Goal: Task Accomplishment & Management: Use online tool/utility

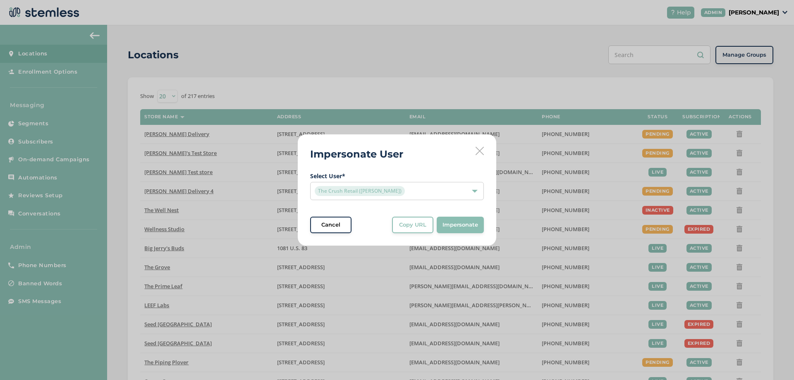
click at [480, 151] on icon at bounding box center [480, 151] width 8 height 8
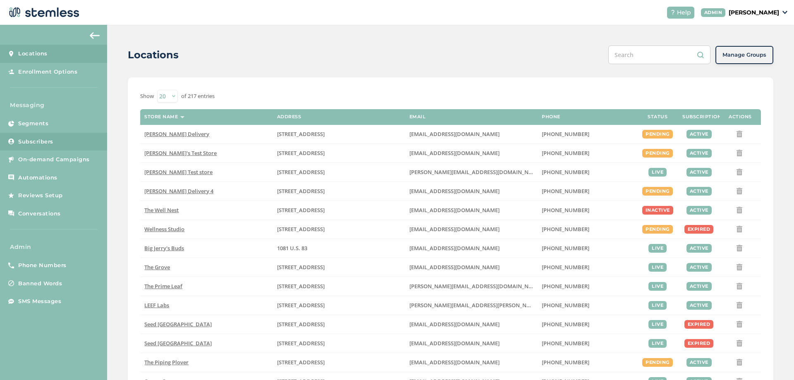
click at [65, 140] on link "Subscribers" at bounding box center [53, 142] width 107 height 18
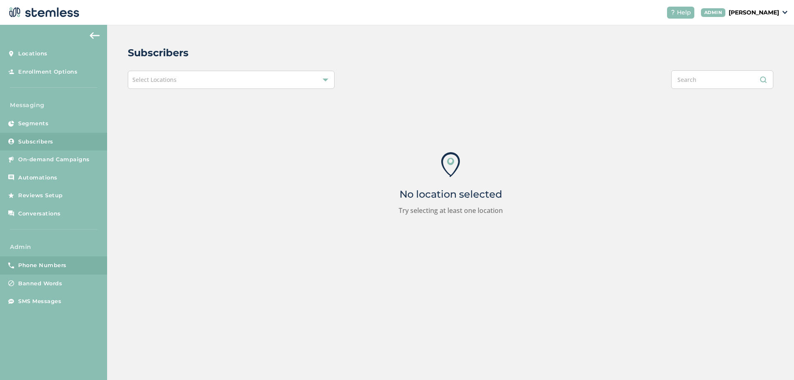
click at [50, 262] on span "Phone Numbers" at bounding box center [42, 266] width 48 height 8
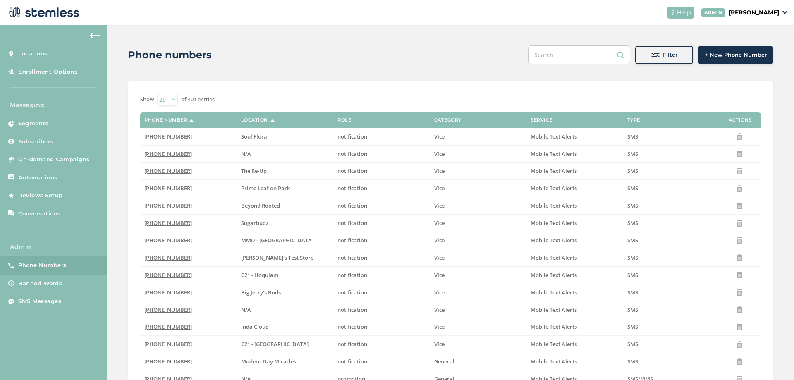
click at [667, 55] on span "Filter" at bounding box center [670, 55] width 14 height 8
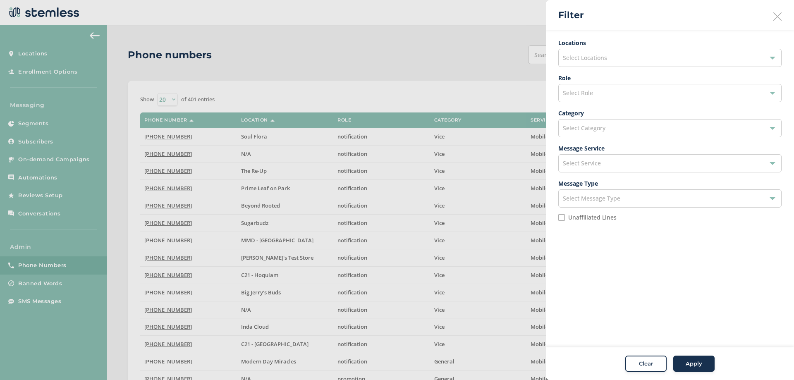
click at [635, 53] on div "Select Locations" at bounding box center [670, 58] width 223 height 18
click at [594, 78] on input "text" at bounding box center [670, 77] width 210 height 9
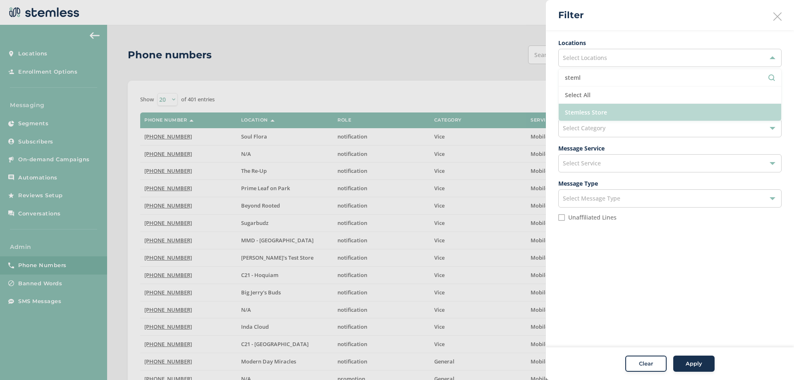
type input "steml"
click at [615, 107] on li "Stemless Store" at bounding box center [670, 112] width 223 height 17
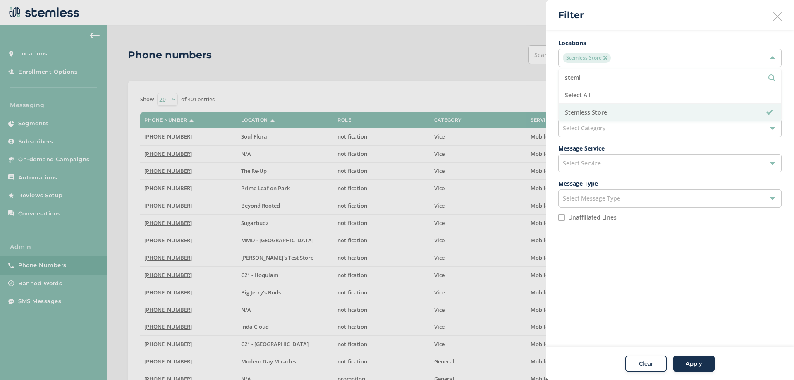
click at [695, 372] on div "Clear Apply" at bounding box center [670, 364] width 248 height 33
click at [682, 362] on div "Apply" at bounding box center [694, 364] width 30 height 8
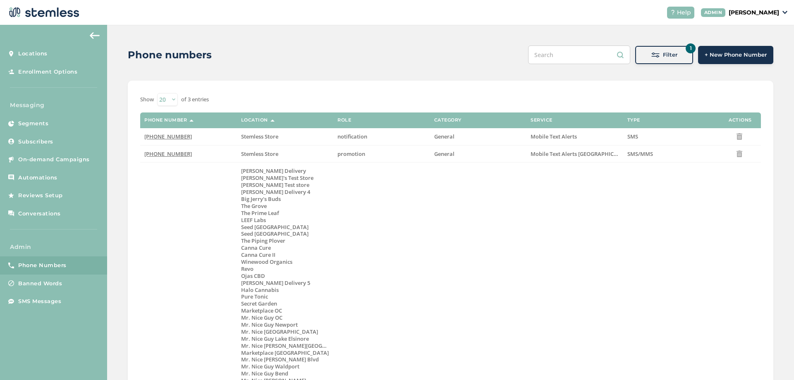
click at [169, 155] on span "(855) 487-9166" at bounding box center [168, 153] width 48 height 7
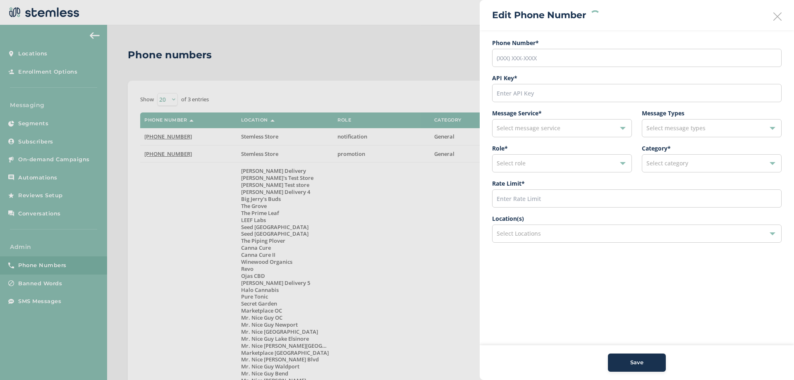
type input "(855) 487-9166"
type input "34115"
type input "600"
click at [514, 92] on input "34115" at bounding box center [637, 93] width 290 height 18
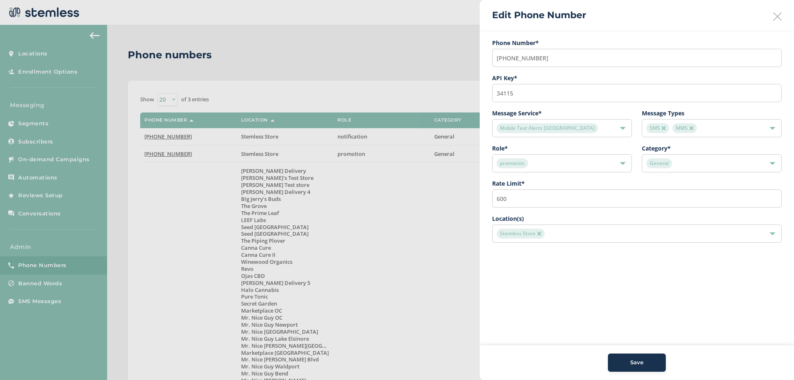
click at [775, 16] on icon at bounding box center [778, 16] width 8 height 8
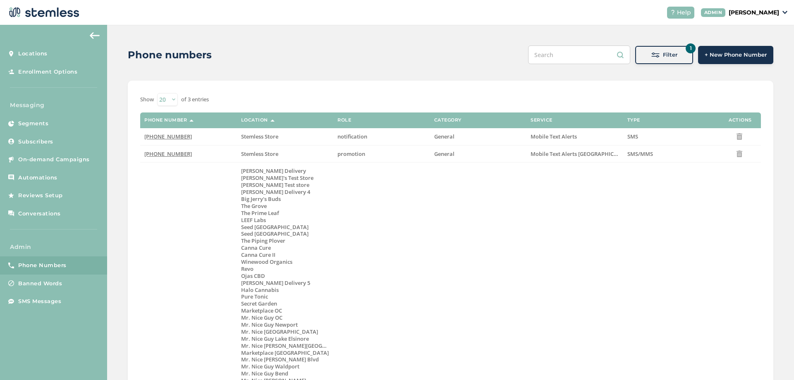
click at [755, 14] on p "Joao Admin" at bounding box center [754, 12] width 50 height 9
click at [750, 61] on span "Impersonate" at bounding box center [758, 59] width 41 height 8
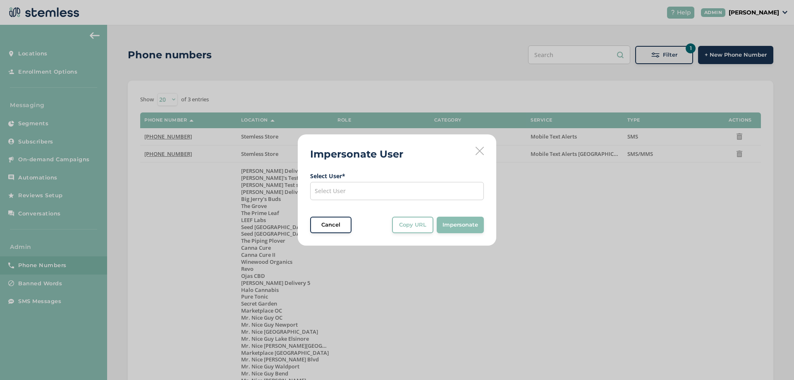
click at [386, 194] on div "Select User" at bounding box center [397, 191] width 174 height 18
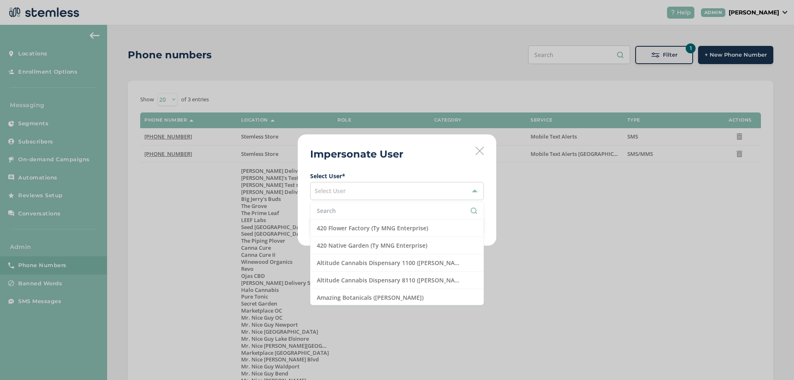
click at [350, 209] on input "text" at bounding box center [397, 210] width 161 height 9
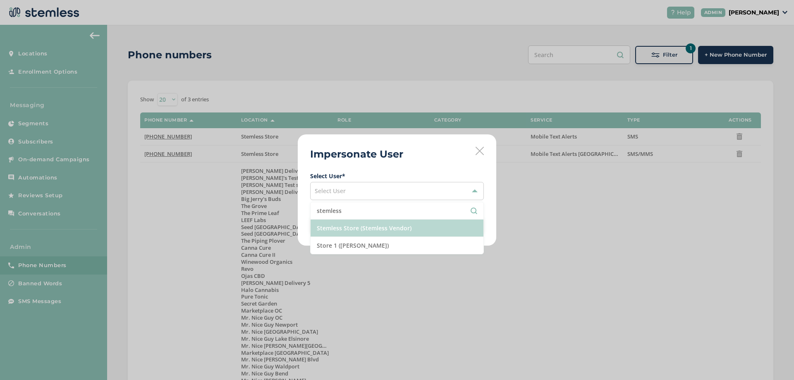
type input "stemless"
click at [353, 226] on li "Stemless Store (Stemless Vendor)" at bounding box center [397, 228] width 173 height 17
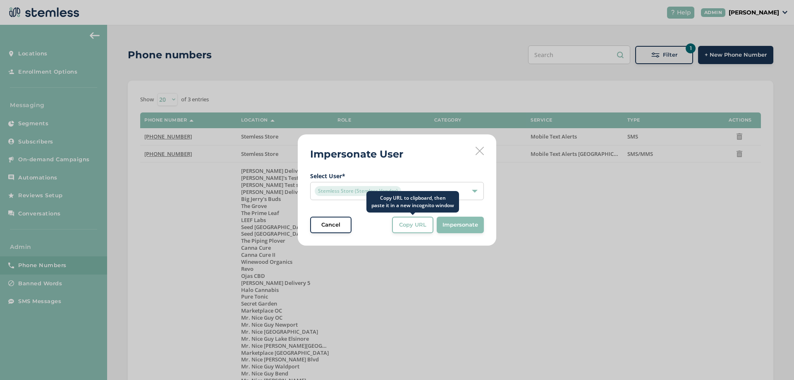
click at [415, 220] on button "Copy URL" at bounding box center [412, 225] width 41 height 17
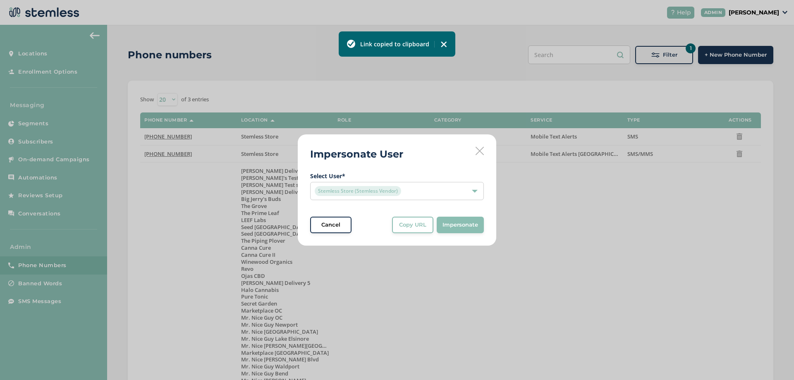
click at [540, 55] on div "Impersonate User Select User * Stemless Store (Stemless Vendor) Cancel Copy URL…" at bounding box center [397, 190] width 794 height 380
click at [480, 152] on icon at bounding box center [480, 151] width 8 height 8
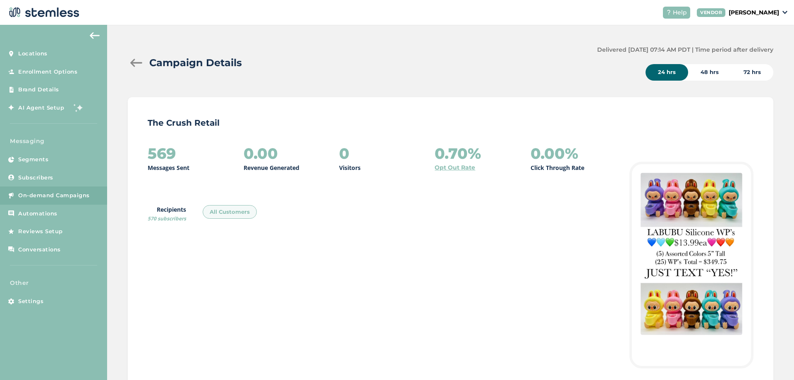
scroll to position [89, 0]
